Goal: Unclear

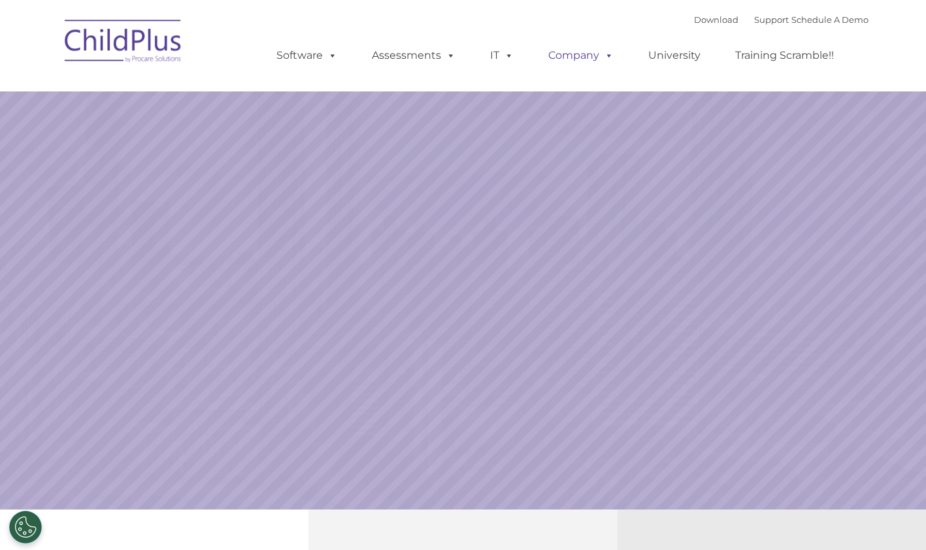
select select "MEDIUM"
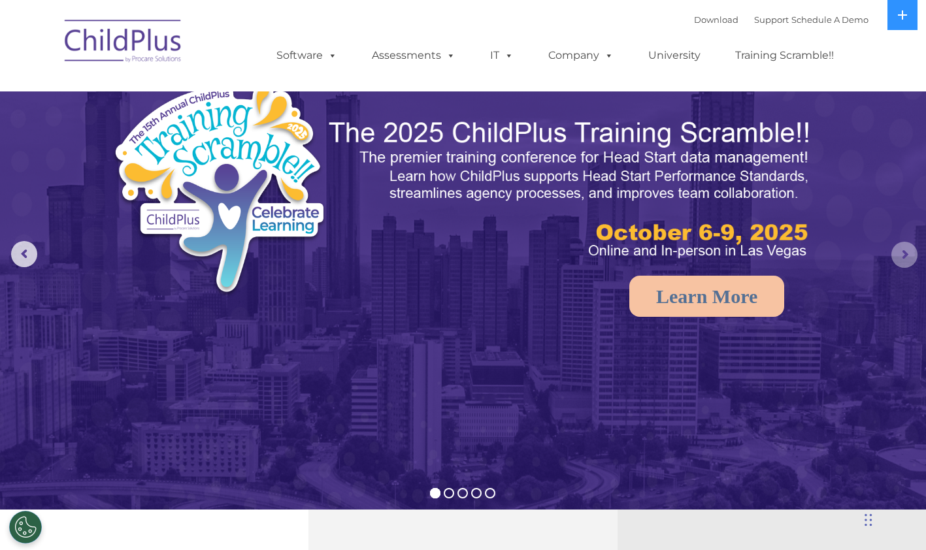
click at [902, 258] on rs-arrow at bounding box center [905, 255] width 26 height 26
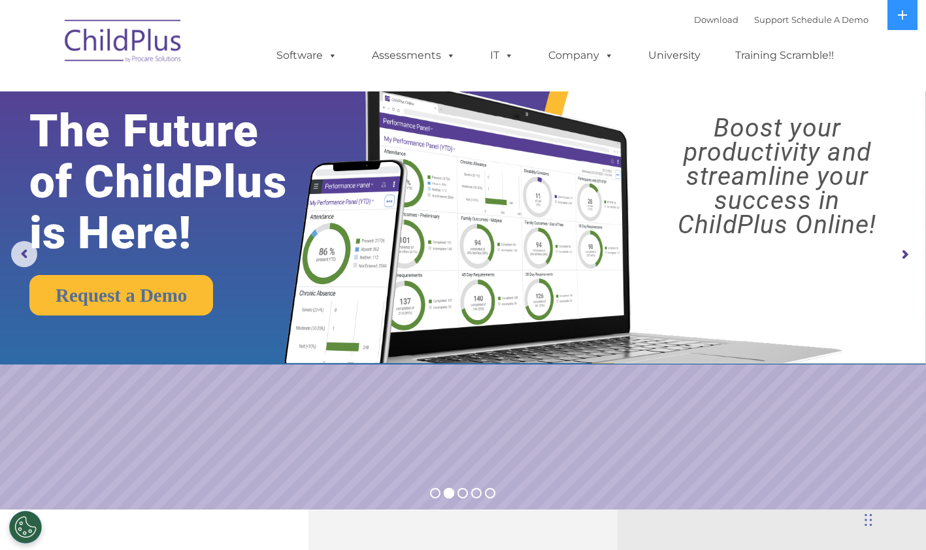
click at [902, 258] on rs-arrow at bounding box center [905, 255] width 26 height 26
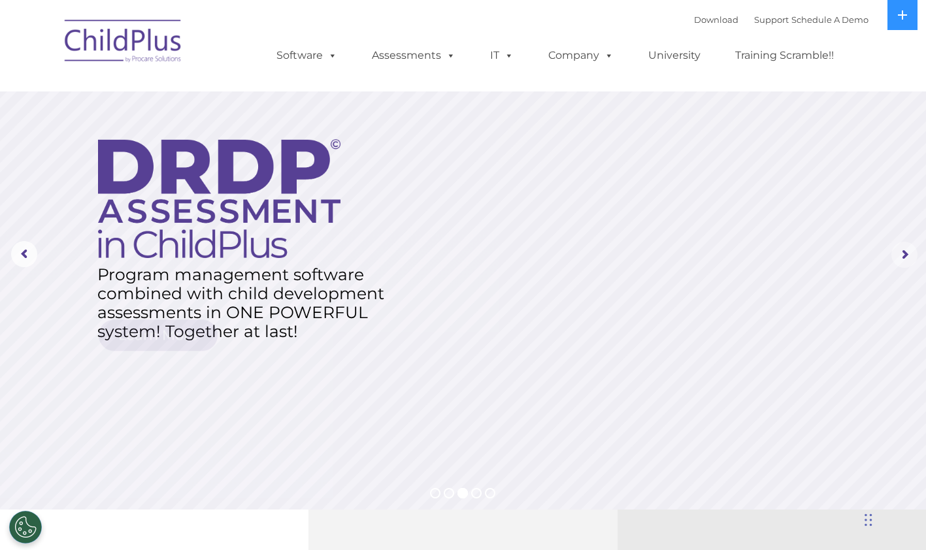
click at [902, 258] on rs-arrow at bounding box center [905, 255] width 26 height 26
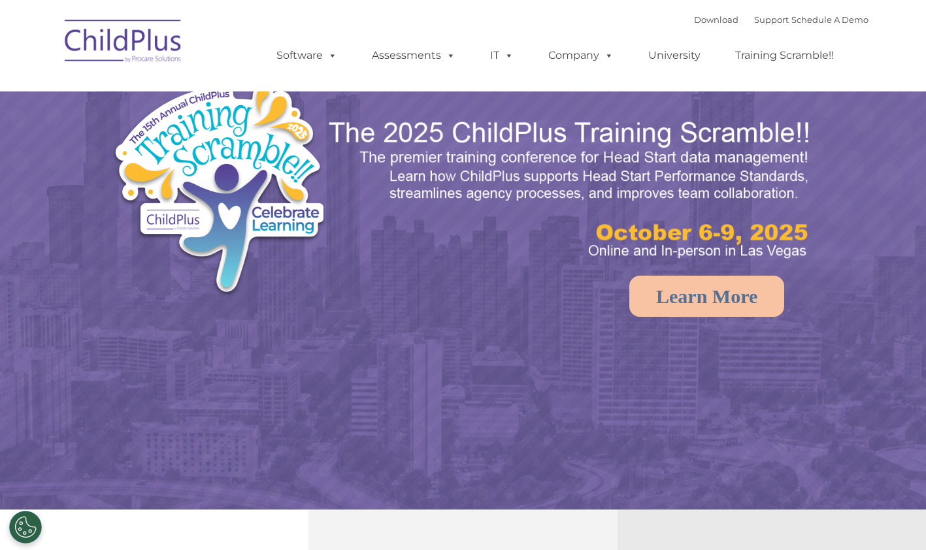
select select "MEDIUM"
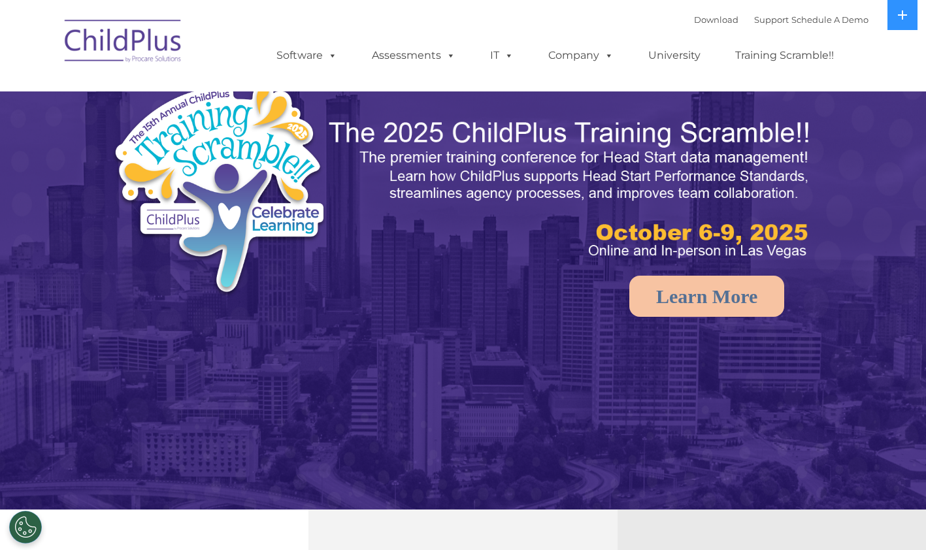
select select "MEDIUM"
